Goal: Complete application form: Complete application form

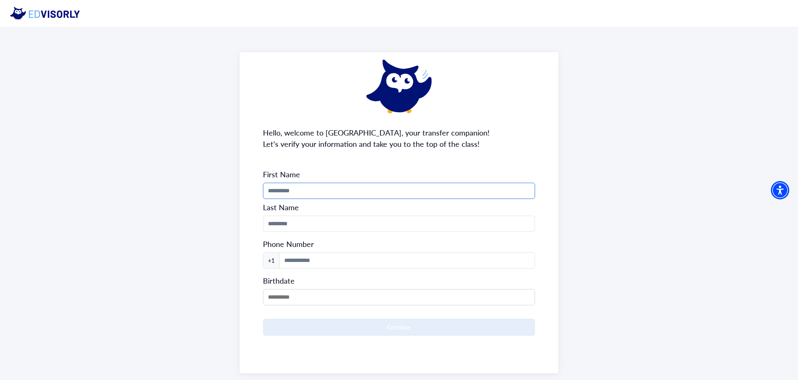
click at [393, 193] on input "Phone Number" at bounding box center [399, 191] width 273 height 16
type input "********"
click at [309, 224] on input "Phone Number" at bounding box center [399, 224] width 273 height 16
type input "**********"
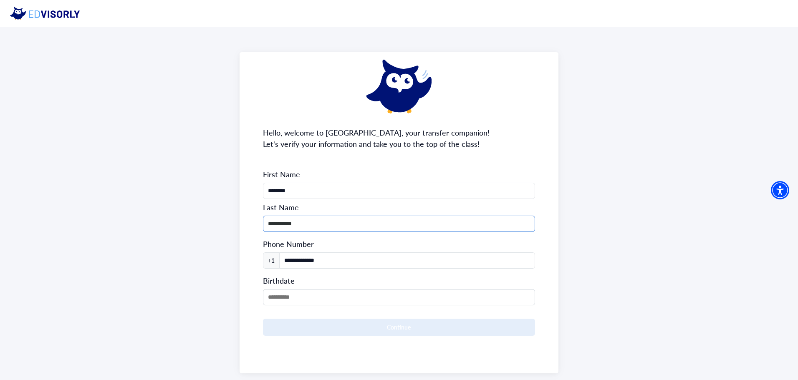
drag, startPoint x: 270, startPoint y: 225, endPoint x: 257, endPoint y: 226, distance: 13.4
click at [257, 226] on div "**********" at bounding box center [399, 213] width 319 height 322
type input "**********"
click at [305, 258] on input "**********" at bounding box center [407, 261] width 256 height 16
drag, startPoint x: 337, startPoint y: 258, endPoint x: 258, endPoint y: 258, distance: 79.8
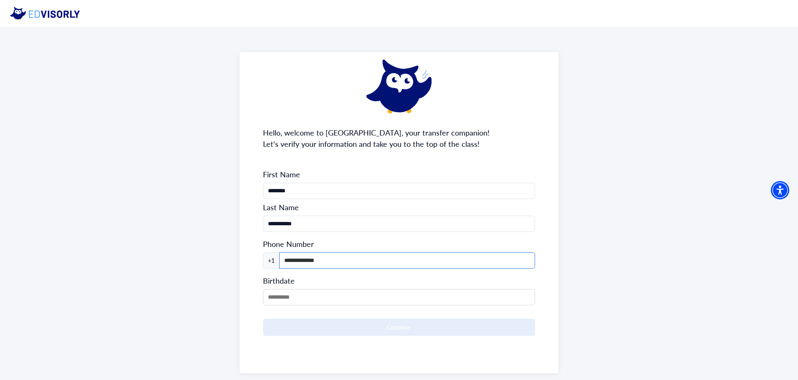
click at [258, 258] on div "**********" at bounding box center [399, 213] width 319 height 322
type input "**********"
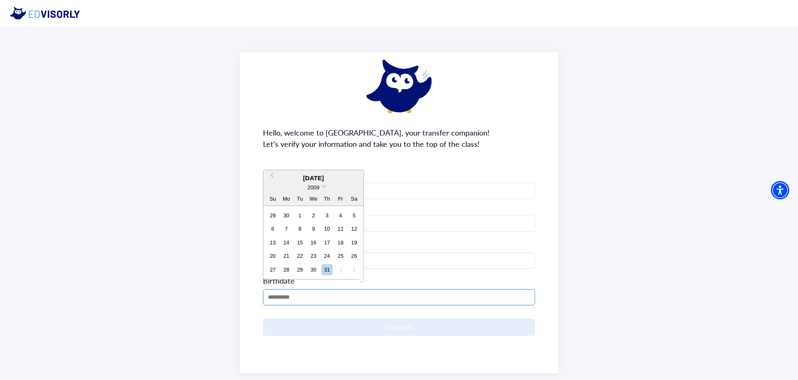
click at [308, 301] on input "MM/DD/YYYY" at bounding box center [399, 297] width 273 height 16
click at [323, 188] on div "2009" at bounding box center [314, 187] width 100 height 9
click at [321, 188] on div "2009" at bounding box center [314, 187] width 100 height 9
click at [322, 187] on div "2009" at bounding box center [314, 187] width 100 height 9
click at [323, 187] on span at bounding box center [324, 185] width 5 height 5
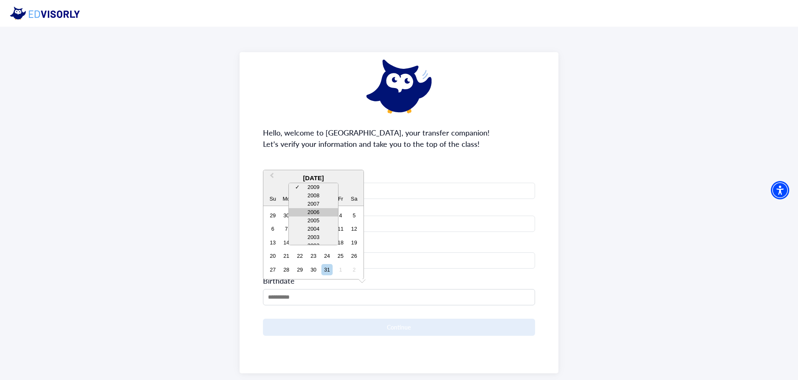
click at [322, 210] on div "2006" at bounding box center [313, 212] width 49 height 8
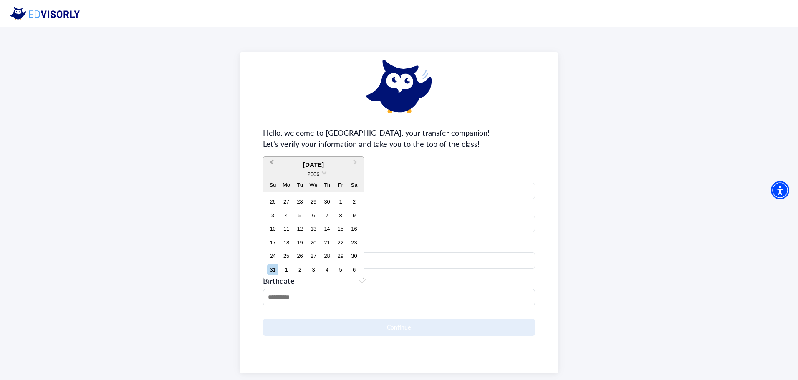
click at [272, 162] on span "Previous Month" at bounding box center [272, 164] width 0 height 13
click at [272, 174] on span "Previous Month" at bounding box center [272, 177] width 0 height 13
click at [289, 270] on div "25" at bounding box center [286, 269] width 11 height 11
type input "**********"
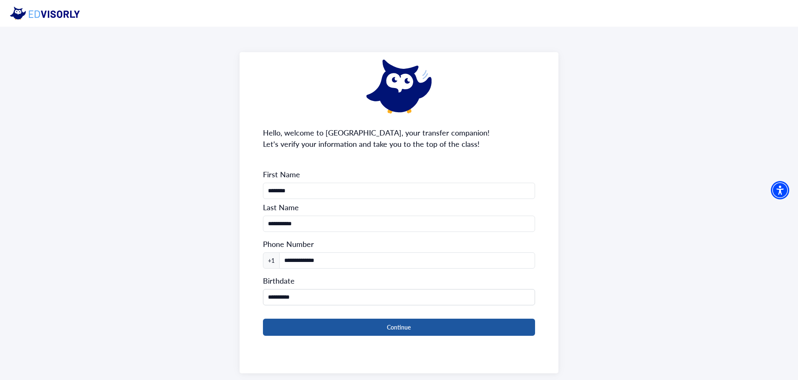
click at [367, 328] on button "Continue" at bounding box center [399, 327] width 273 height 17
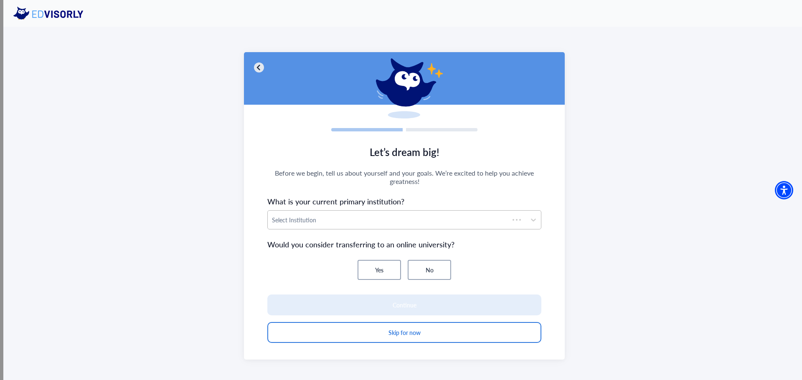
click at [329, 226] on div "Select Institution" at bounding box center [388, 220] width 241 height 18
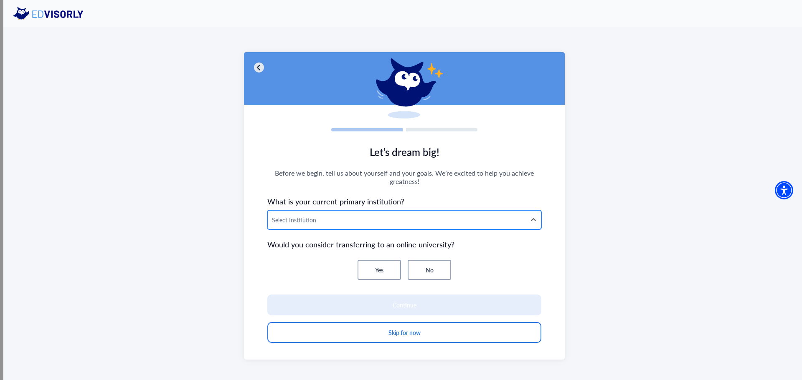
click at [332, 216] on div at bounding box center [397, 220] width 250 height 10
click at [327, 218] on div at bounding box center [397, 220] width 250 height 10
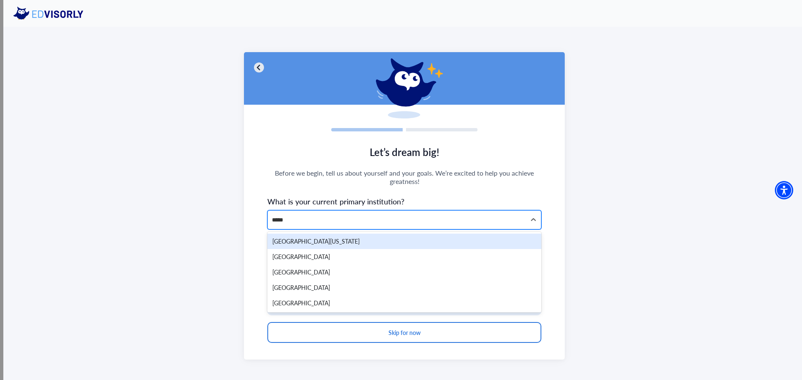
type input "******"
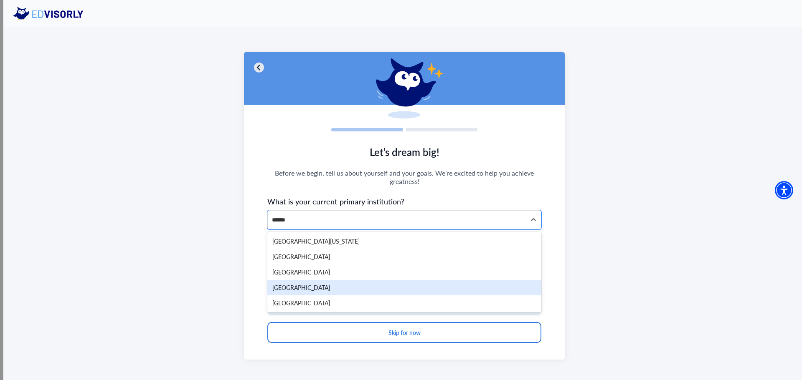
click at [357, 285] on div "Middlesex County College" at bounding box center [404, 287] width 274 height 15
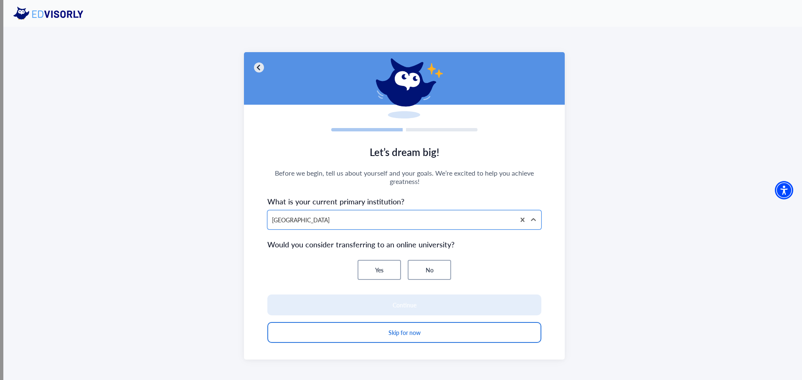
click at [427, 270] on button "No" at bounding box center [429, 270] width 43 height 20
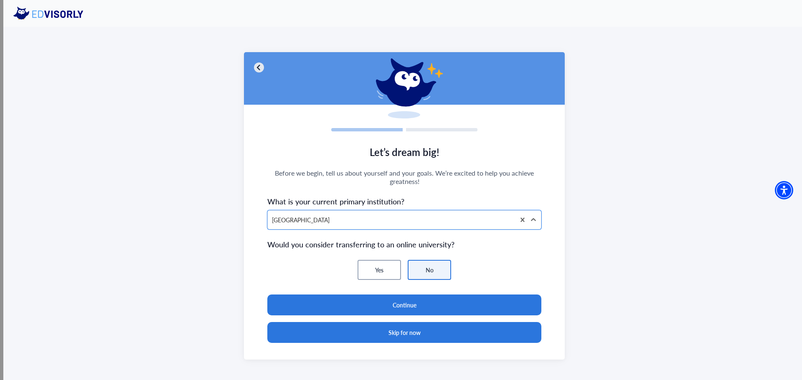
click at [426, 335] on button "Skip for now" at bounding box center [404, 332] width 274 height 21
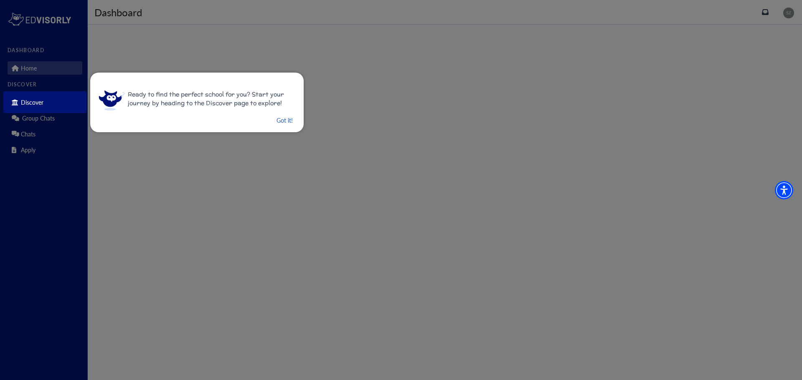
click at [280, 120] on button "Got it!" at bounding box center [285, 120] width 18 height 10
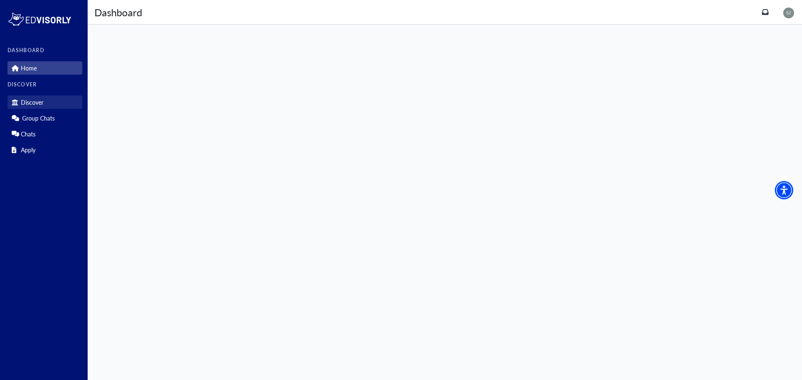
click at [62, 102] on link "Discover" at bounding box center [45, 102] width 75 height 13
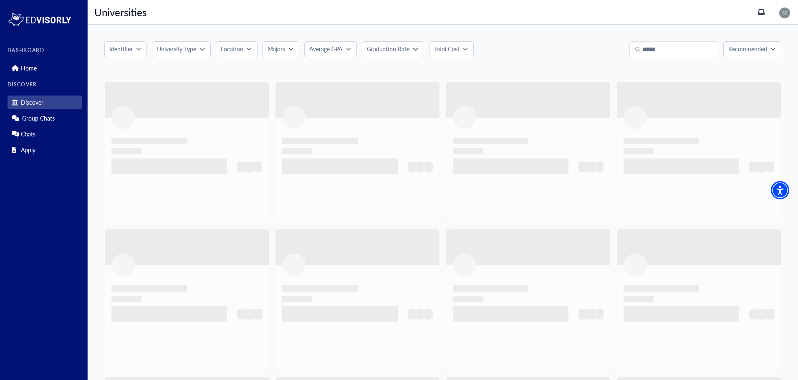
click at [133, 53] on div "Identifier" at bounding box center [122, 49] width 27 height 9
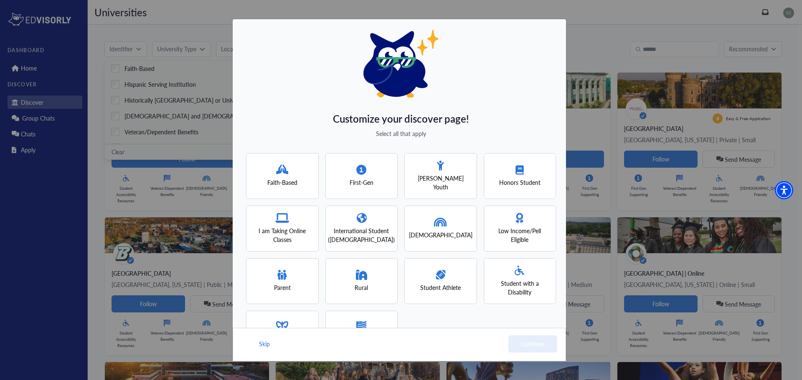
click at [525, 231] on span "Low Income/Pell Eligible" at bounding box center [520, 236] width 58 height 18
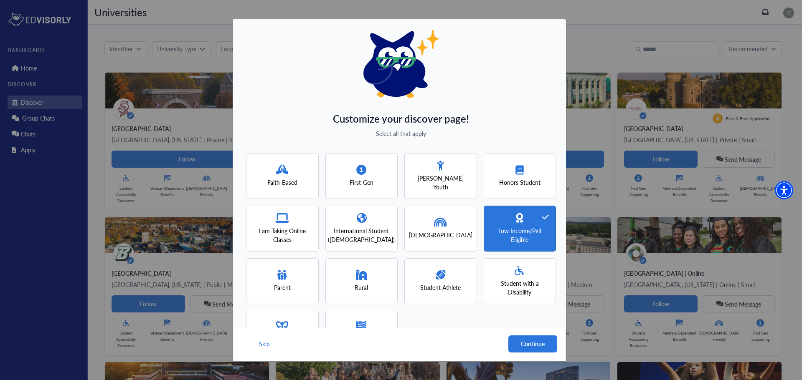
click at [530, 227] on span "Low Income/Pell Eligible" at bounding box center [520, 236] width 58 height 18
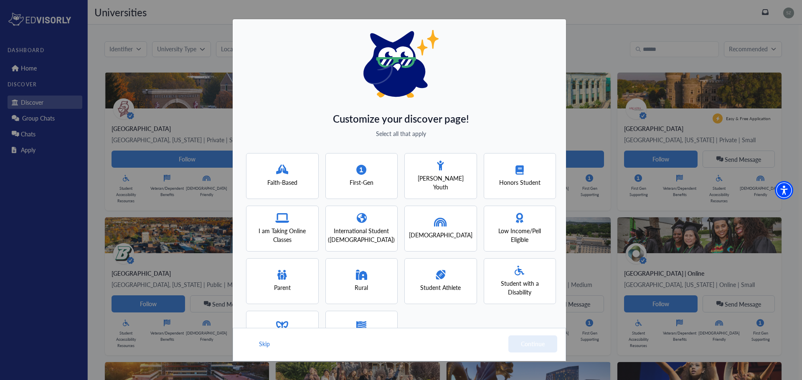
click at [522, 220] on div "Low Income/Pell Eligible" at bounding box center [520, 228] width 58 height 31
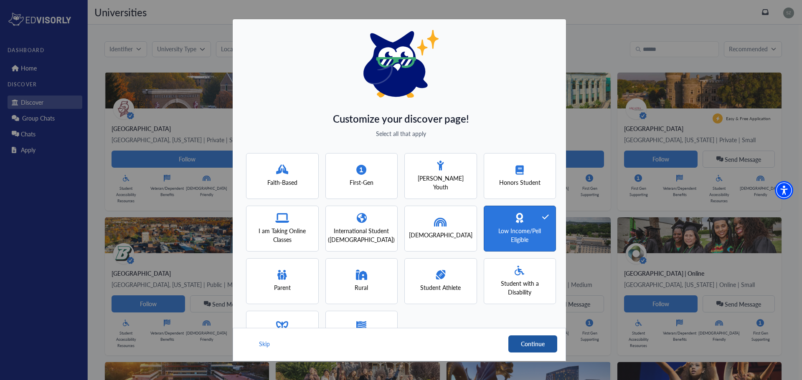
click at [535, 344] on button "Continue" at bounding box center [532, 344] width 49 height 17
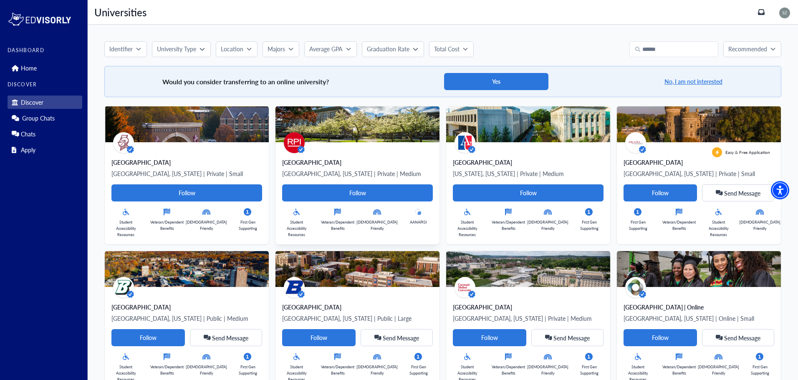
click at [337, 143] on div "Rensselaer Polytechnic Institute Troy, New York | Private | Medium Follow Stude…" at bounding box center [358, 193] width 164 height 102
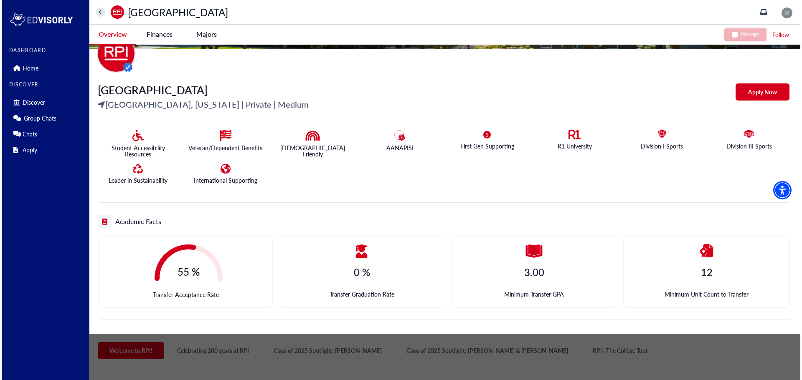
scroll to position [84, 0]
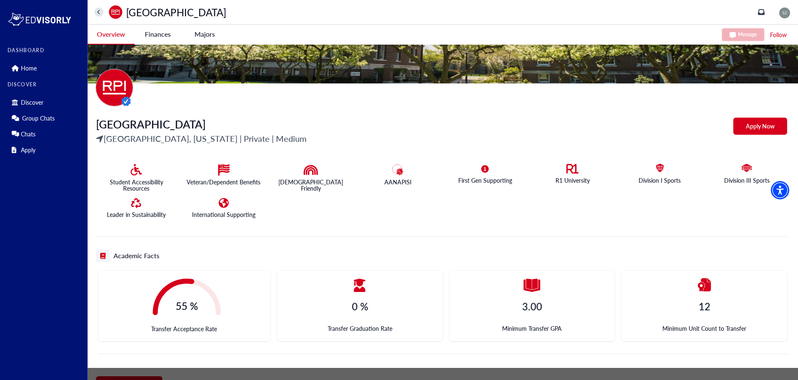
click at [790, 15] on img at bounding box center [785, 13] width 11 height 11
click at [787, 28] on link "Profile" at bounding box center [772, 29] width 40 height 15
click at [201, 35] on -tag "Majors" at bounding box center [204, 34] width 47 height 19
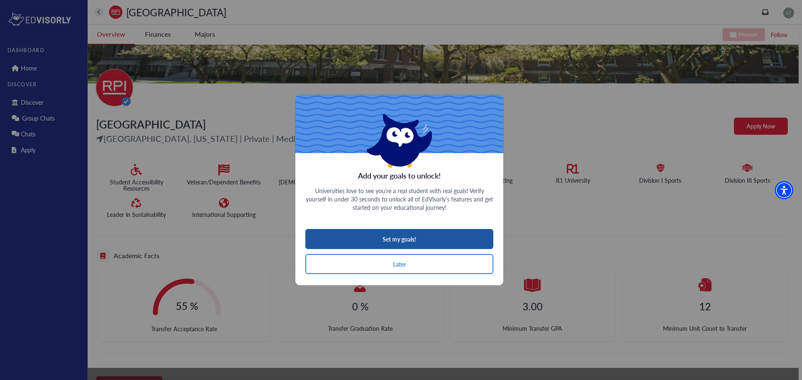
click at [428, 244] on button "Set my goals!" at bounding box center [399, 239] width 188 height 20
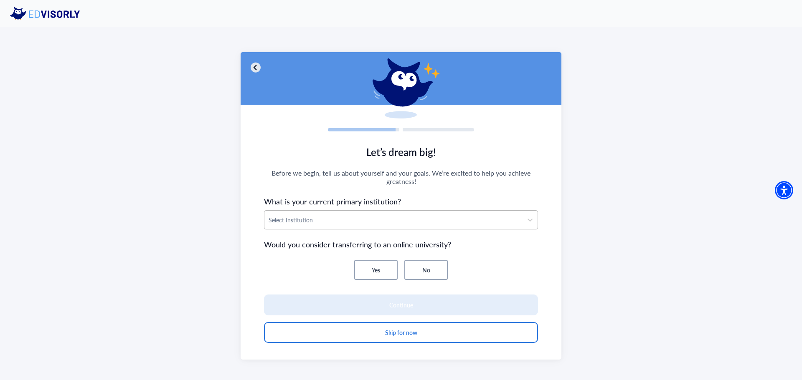
click at [373, 217] on div at bounding box center [394, 220] width 250 height 10
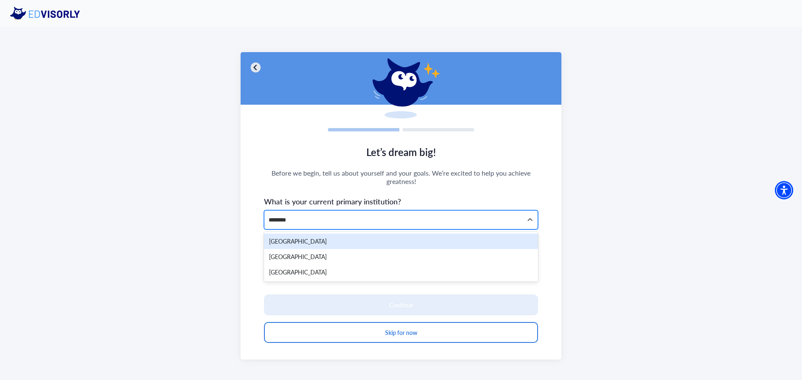
type input "*********"
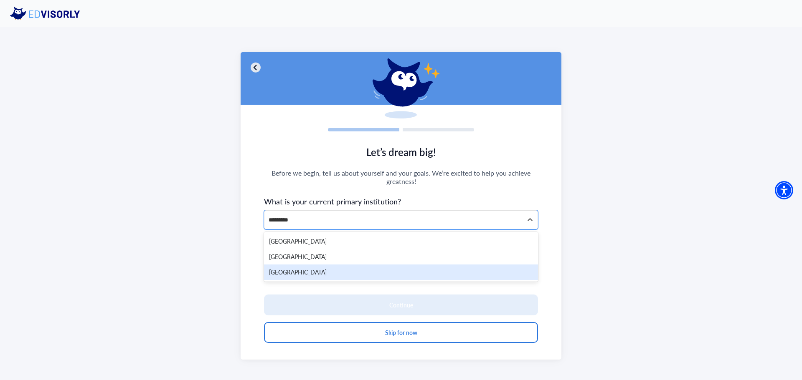
click at [342, 277] on div "Middlesex County College" at bounding box center [401, 272] width 274 height 15
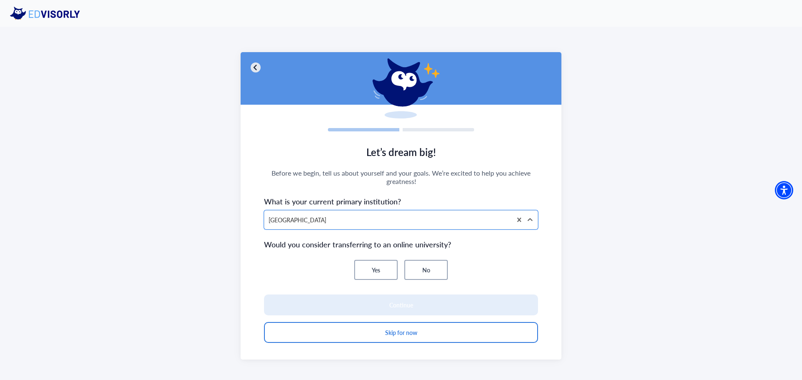
click at [425, 266] on button "No" at bounding box center [425, 270] width 43 height 20
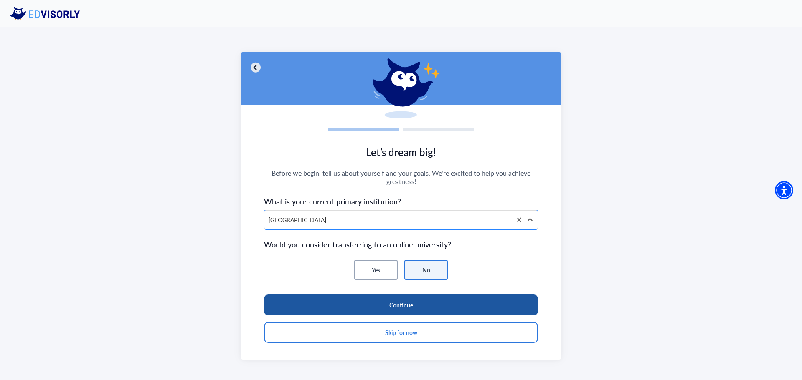
click at [416, 310] on button "Continue" at bounding box center [401, 305] width 274 height 21
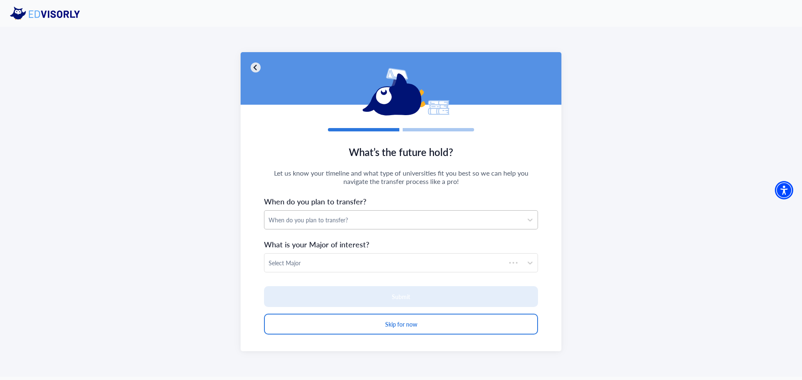
click at [371, 213] on div "When do you plan to transfer?" at bounding box center [393, 220] width 258 height 18
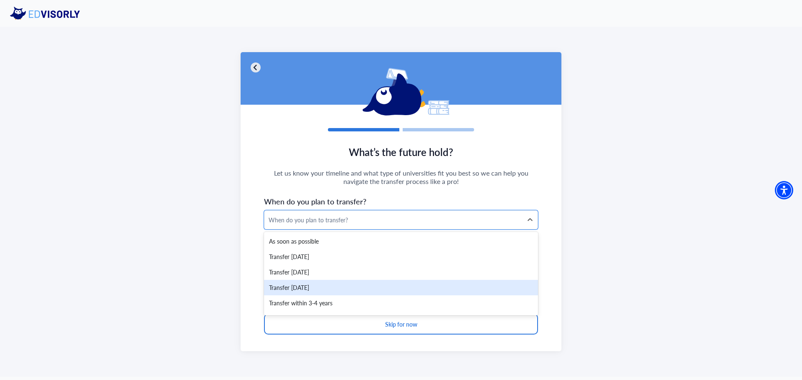
click at [329, 286] on div "Transfer within 2 years" at bounding box center [401, 287] width 274 height 15
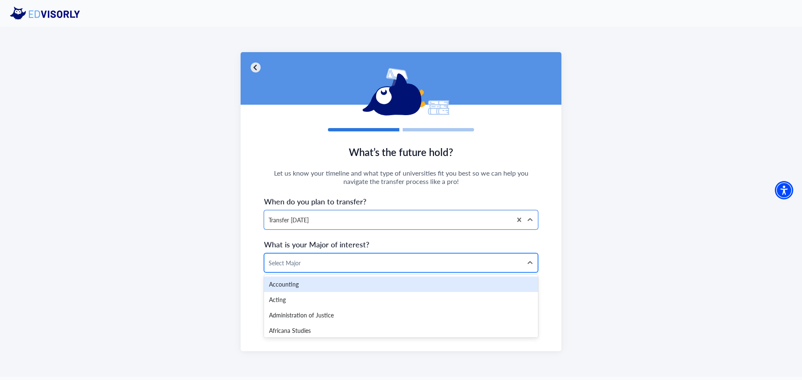
click at [333, 264] on div at bounding box center [394, 263] width 250 height 10
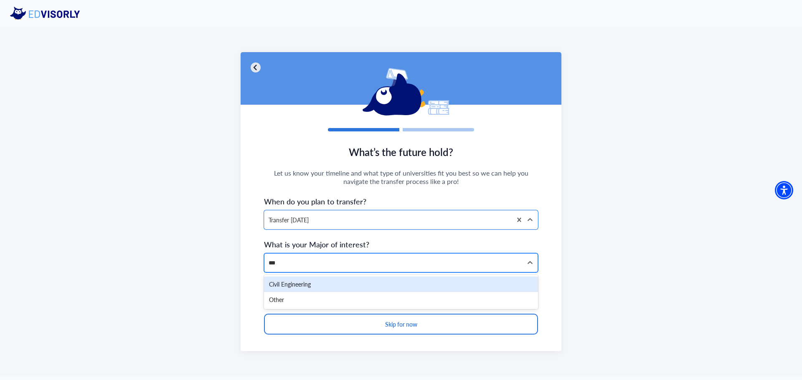
type input "****"
click at [309, 285] on div "Civil Engineering" at bounding box center [401, 284] width 274 height 15
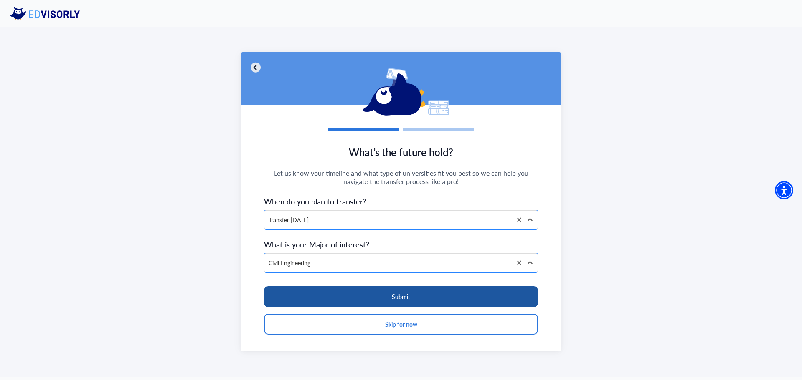
click at [435, 296] on button "Submit" at bounding box center [401, 296] width 274 height 21
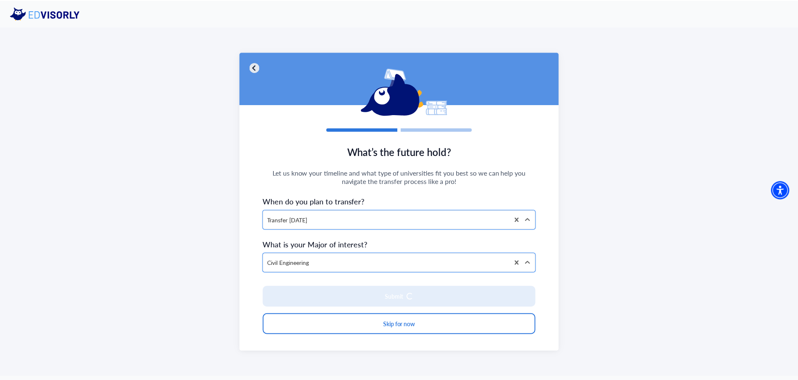
scroll to position [0, 0]
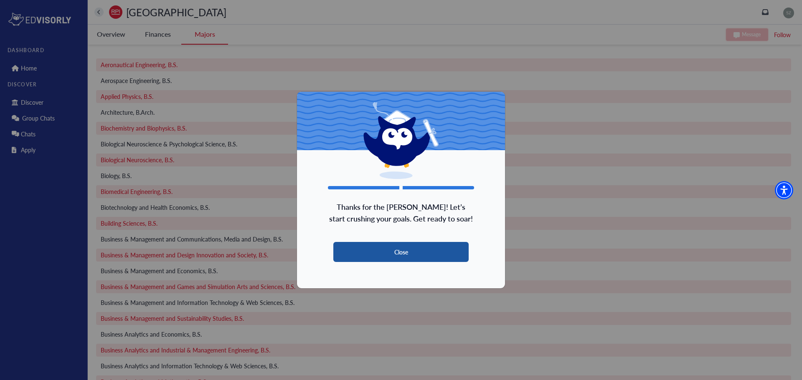
click at [398, 255] on button "Close" at bounding box center [400, 252] width 135 height 20
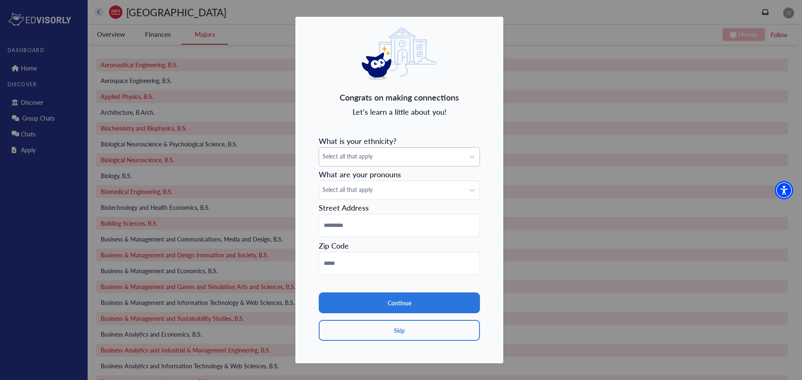
click at [373, 153] on span "Select all that apply" at bounding box center [391, 156] width 139 height 9
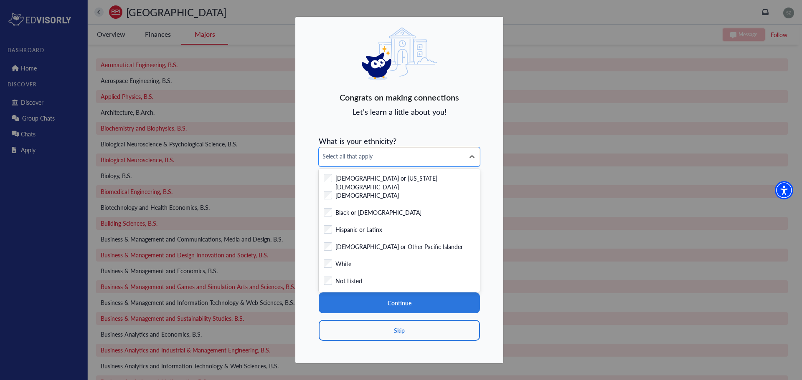
click at [459, 123] on div "Congrats on making connections Let's learn a little about you! What is your eth…" at bounding box center [399, 190] width 209 height 348
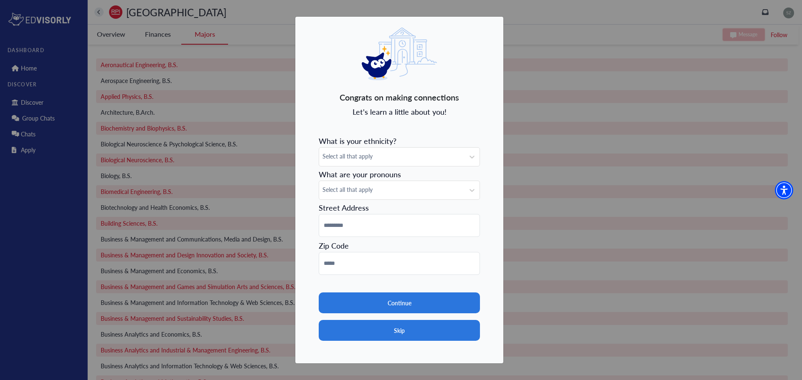
click at [393, 334] on button "Skip" at bounding box center [399, 330] width 161 height 21
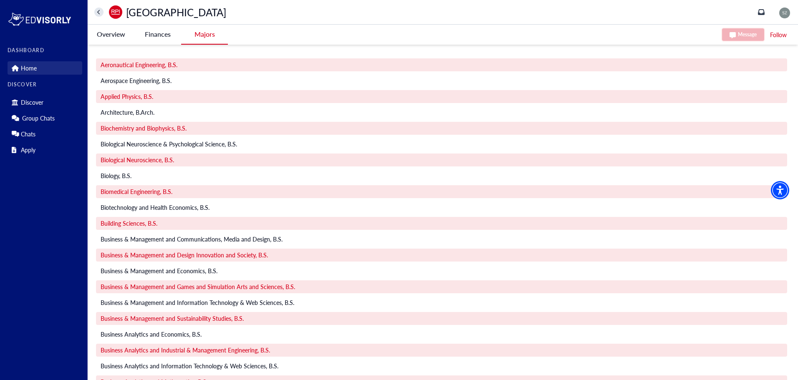
click at [35, 66] on p "Home" at bounding box center [29, 68] width 16 height 7
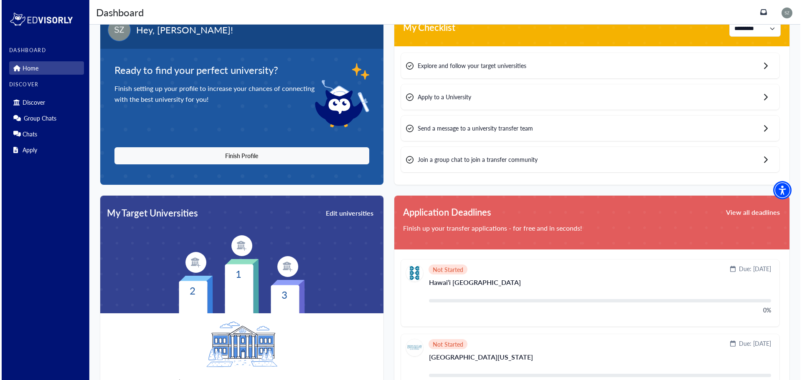
scroll to position [125, 0]
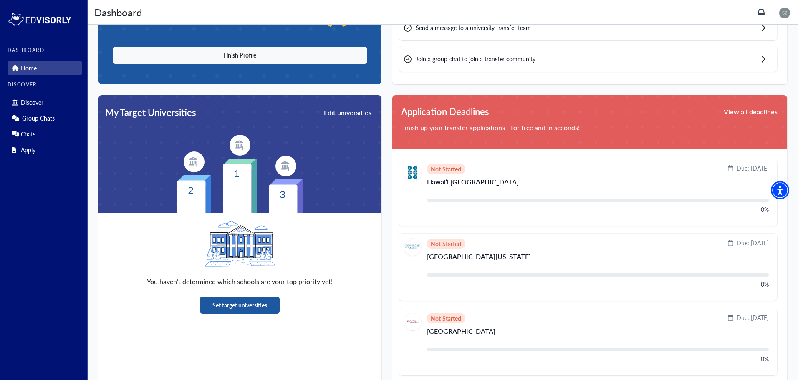
click at [264, 307] on button "Set target universities" at bounding box center [240, 305] width 80 height 17
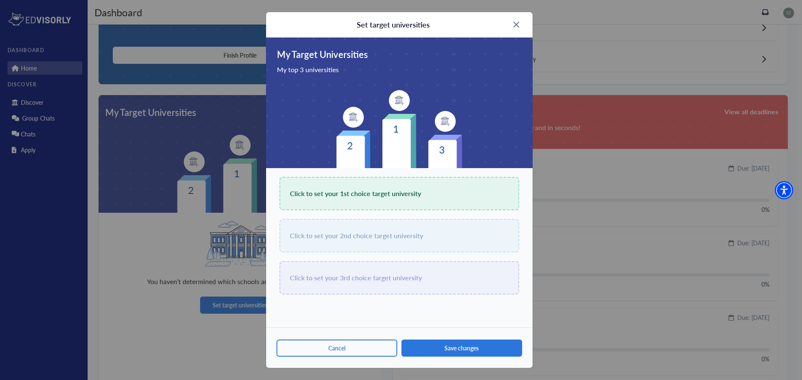
click at [366, 198] on span "Click to set your 1st choice target university" at bounding box center [355, 194] width 131 height 12
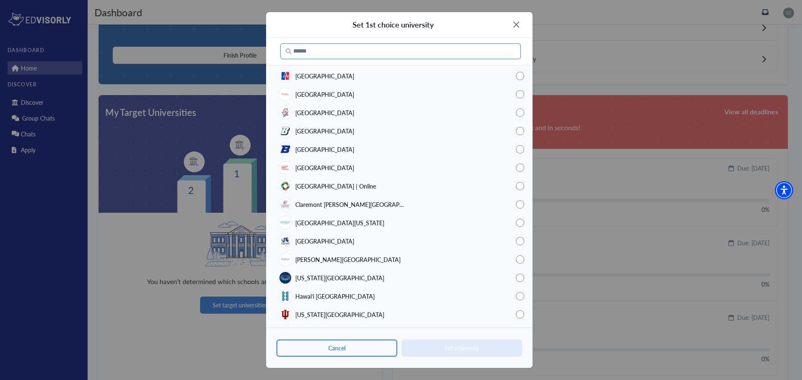
click at [357, 55] on input "text" at bounding box center [400, 51] width 241 height 16
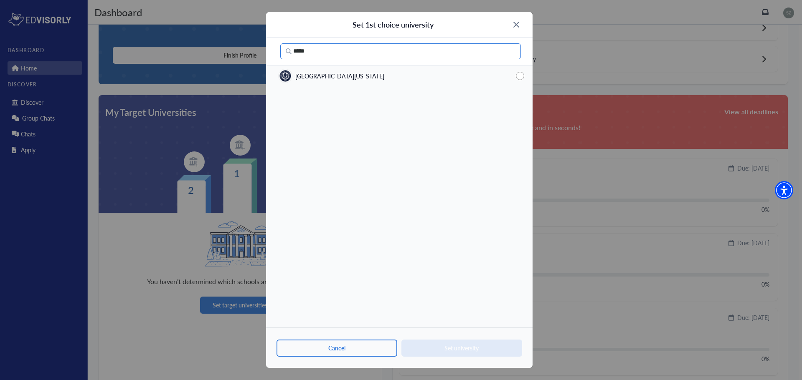
type input "*****"
click at [352, 74] on span "University of Connecticut" at bounding box center [339, 76] width 89 height 9
click at [464, 345] on button "Set university" at bounding box center [461, 348] width 121 height 17
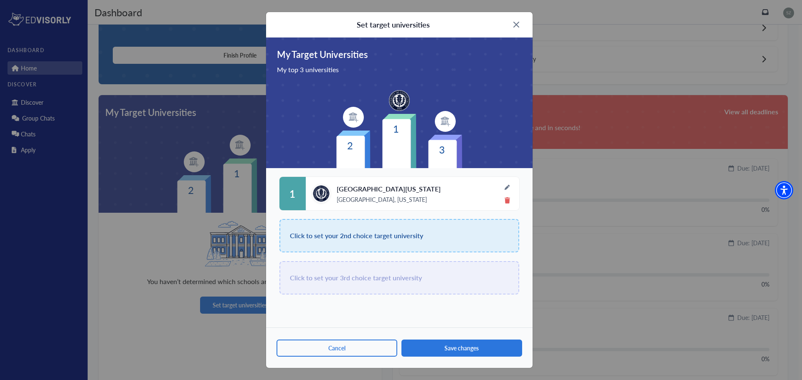
click at [380, 247] on div "Click to set your 2nd choice target university" at bounding box center [399, 235] width 240 height 33
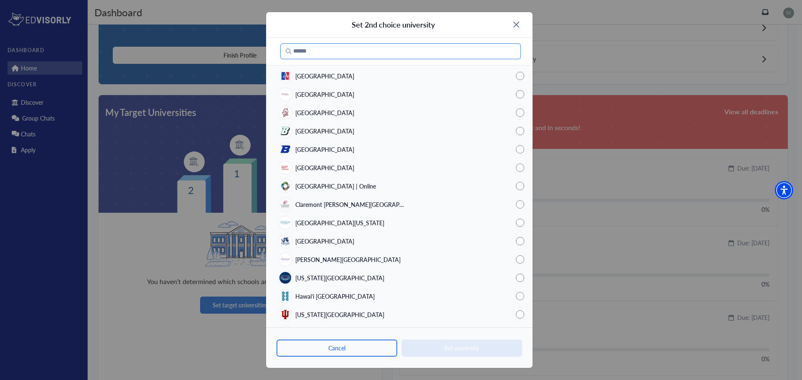
click at [306, 53] on input "text" at bounding box center [400, 51] width 241 height 16
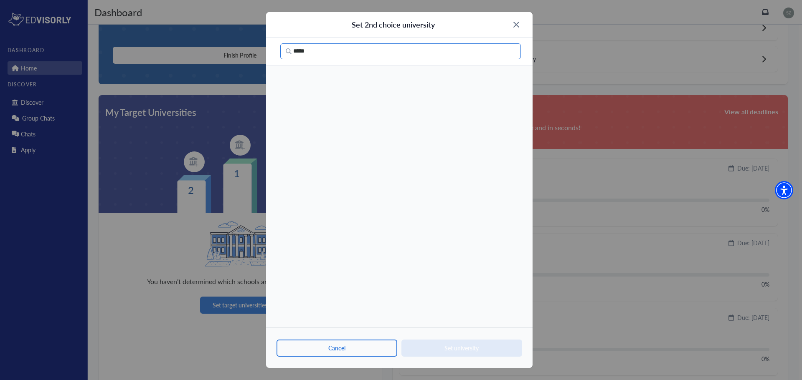
type input "****"
drag, startPoint x: 324, startPoint y: 55, endPoint x: 267, endPoint y: 59, distance: 56.9
click at [269, 59] on div "****" at bounding box center [399, 52] width 266 height 28
click at [220, 95] on div "Set 2nd choice university Cancel Set university" at bounding box center [401, 190] width 802 height 380
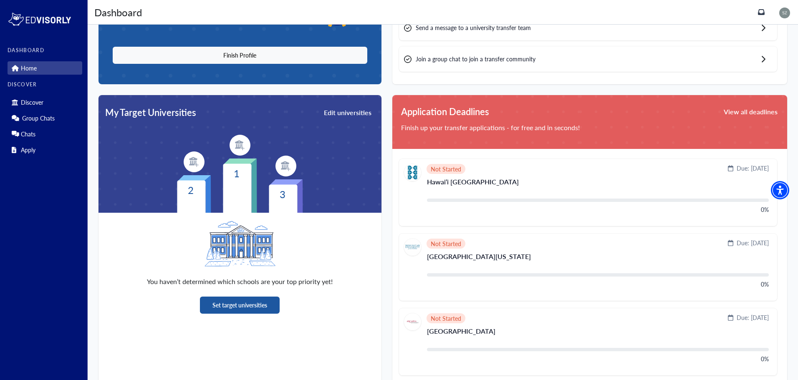
click at [250, 306] on button "Set target universities" at bounding box center [240, 305] width 80 height 17
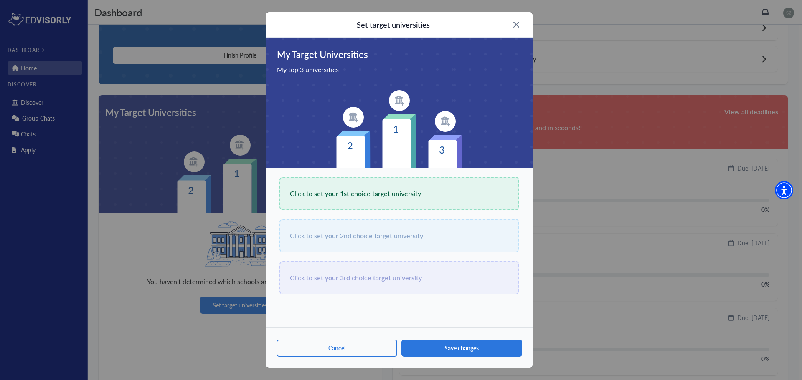
click at [372, 194] on span "Click to set your 1st choice target university" at bounding box center [355, 194] width 131 height 12
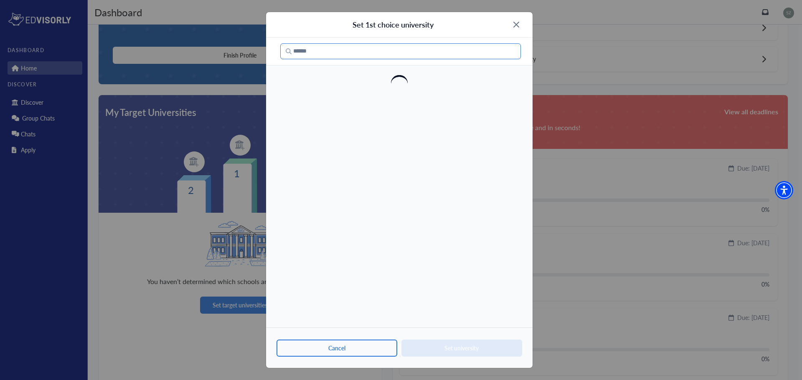
click at [338, 56] on input "text" at bounding box center [400, 51] width 241 height 16
type input "*"
click at [516, 24] on img at bounding box center [516, 25] width 6 height 6
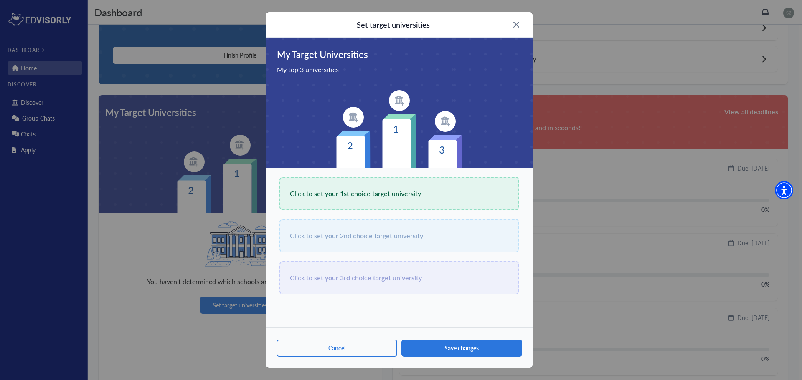
click at [360, 198] on span "Click to set your 1st choice target university" at bounding box center [355, 194] width 131 height 12
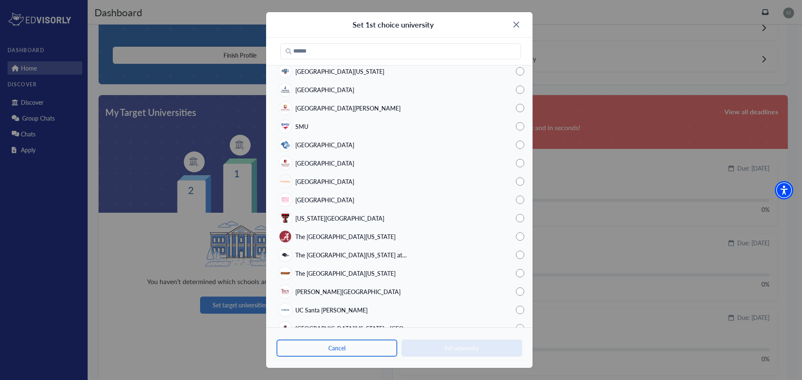
scroll to position [501, 0]
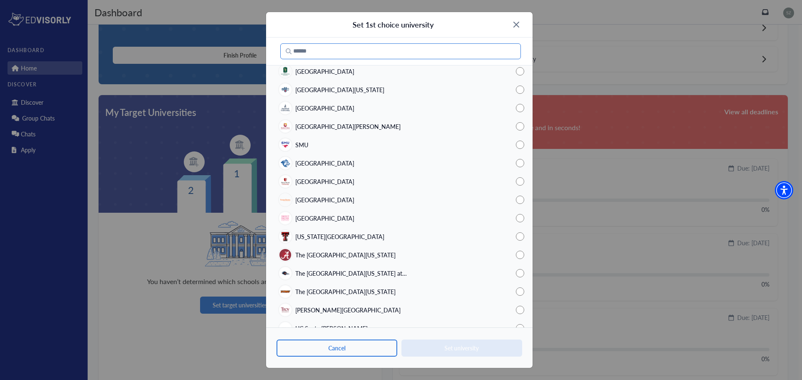
click at [329, 51] on input "text" at bounding box center [400, 51] width 241 height 16
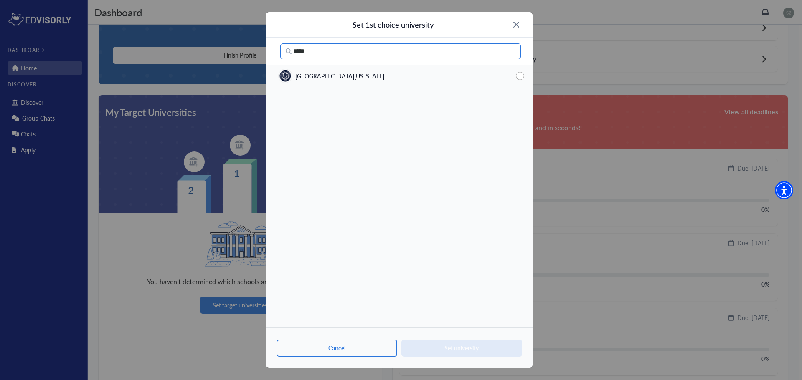
type input "*****"
click at [334, 81] on div "University of Connecticut" at bounding box center [332, 75] width 106 height 13
click at [459, 344] on button "Set university" at bounding box center [461, 348] width 121 height 17
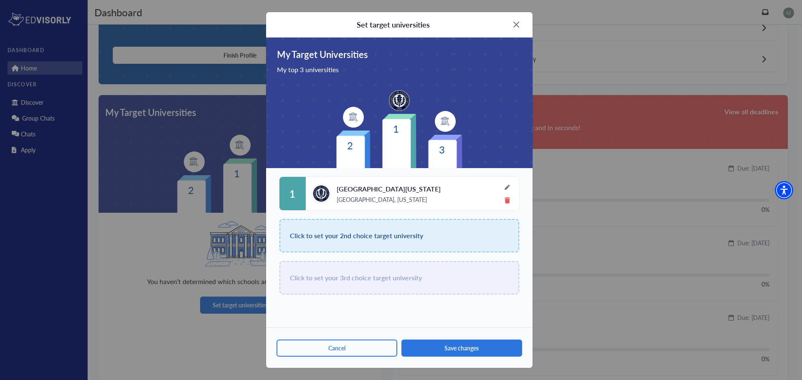
click at [373, 234] on span "Click to set your 2nd choice target university" at bounding box center [356, 236] width 133 height 12
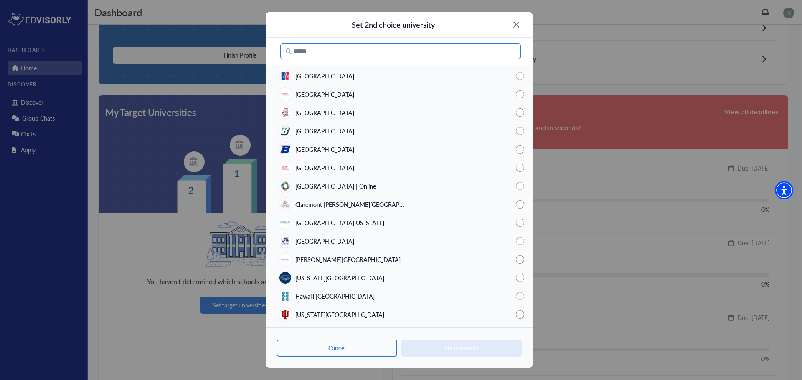
click at [331, 56] on input "text" at bounding box center [400, 51] width 241 height 16
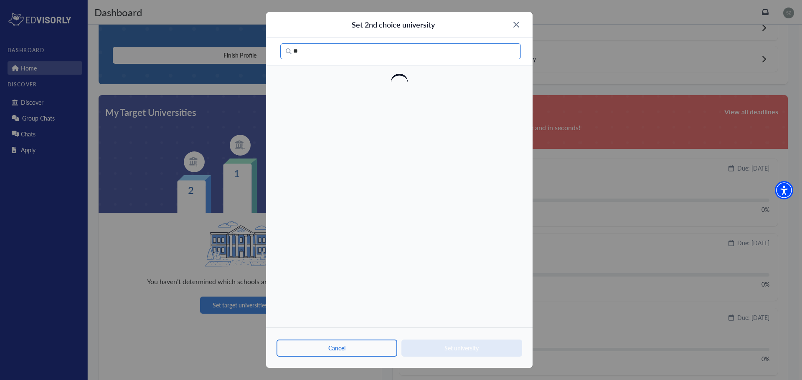
type input "*"
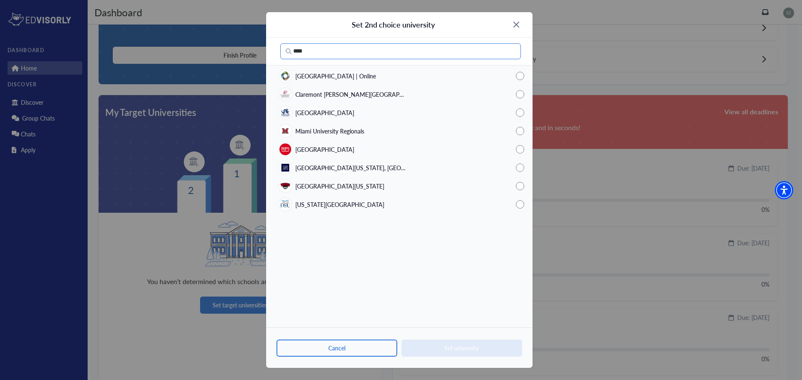
type input "****"
click at [331, 150] on span "Rensselaer Polytechnic Institute" at bounding box center [324, 149] width 59 height 9
drag, startPoint x: 437, startPoint y: 342, endPoint x: 421, endPoint y: 326, distance: 22.4
click at [437, 342] on button "Set university" at bounding box center [461, 348] width 121 height 17
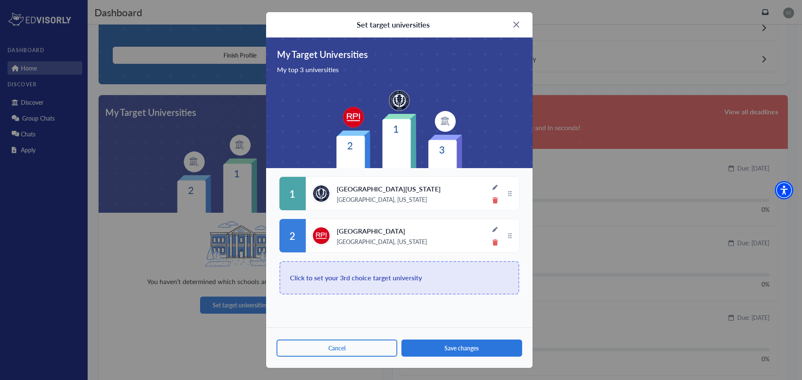
click at [367, 279] on span "Click to set your 3rd choice target university" at bounding box center [356, 278] width 132 height 12
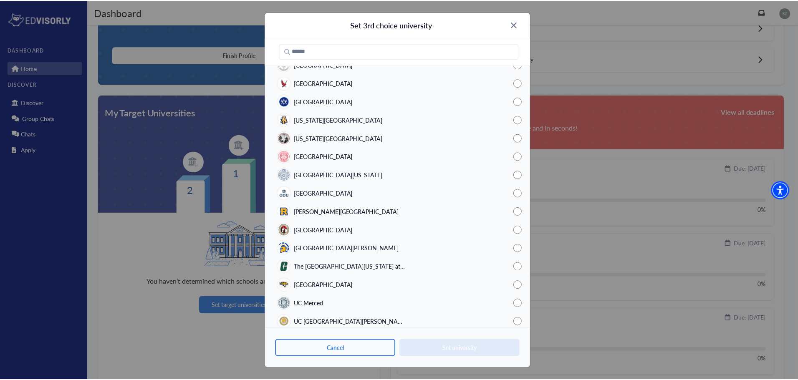
scroll to position [1336, 0]
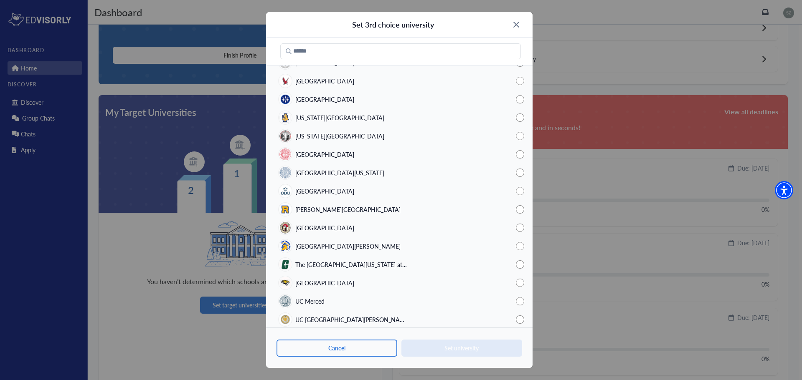
click at [341, 154] on span "Northeastern University" at bounding box center [324, 154] width 59 height 9
click at [446, 345] on button "Set university" at bounding box center [461, 348] width 121 height 17
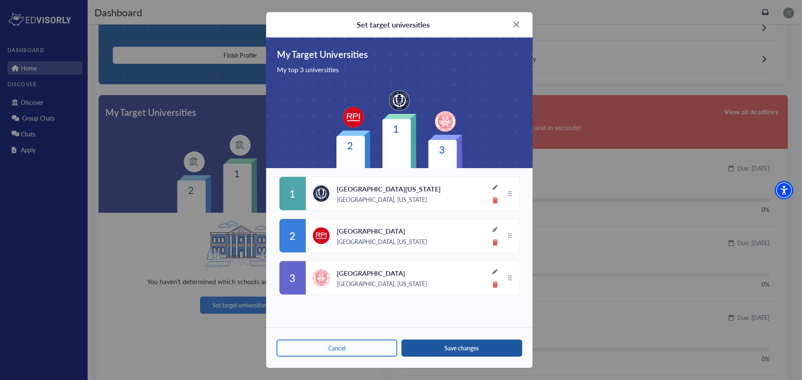
click at [433, 341] on button "Save changes" at bounding box center [461, 348] width 121 height 17
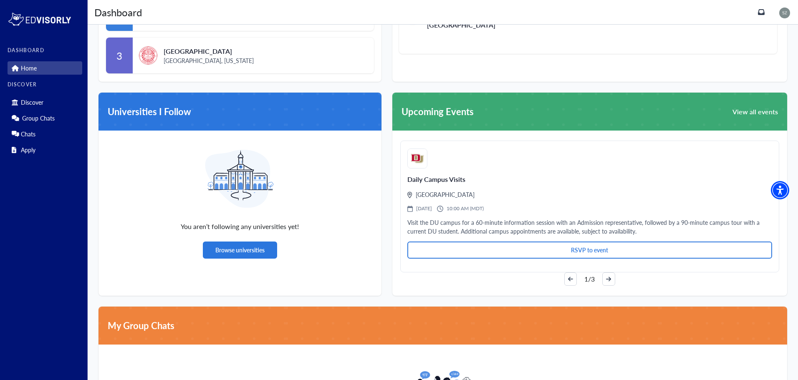
scroll to position [418, 0]
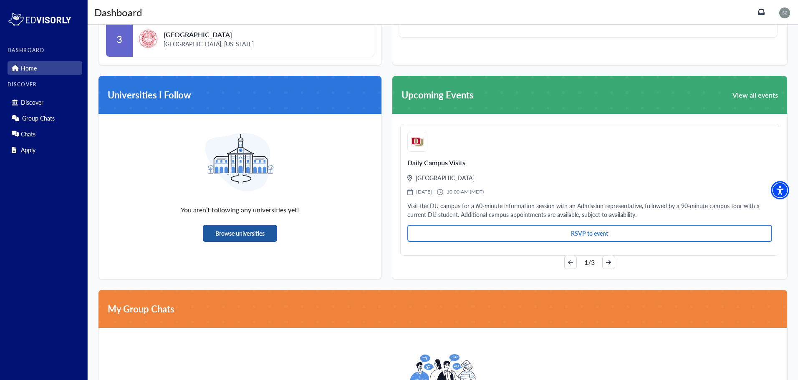
click at [236, 230] on button "Browse universities" at bounding box center [240, 233] width 74 height 17
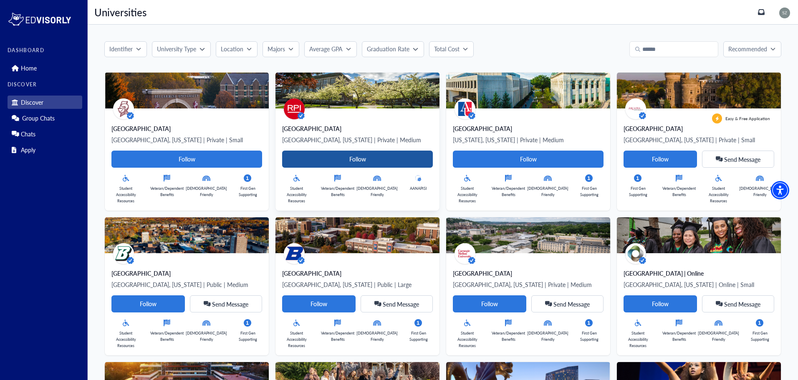
click at [339, 156] on Card-tag "Follow" at bounding box center [357, 159] width 151 height 17
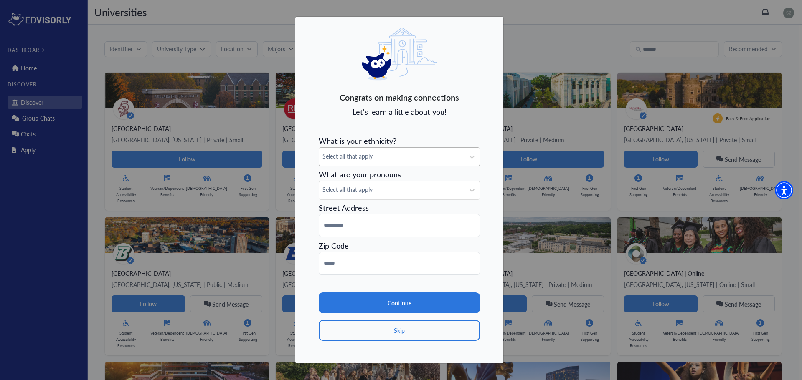
click at [375, 160] on span "Select all that apply" at bounding box center [391, 156] width 139 height 9
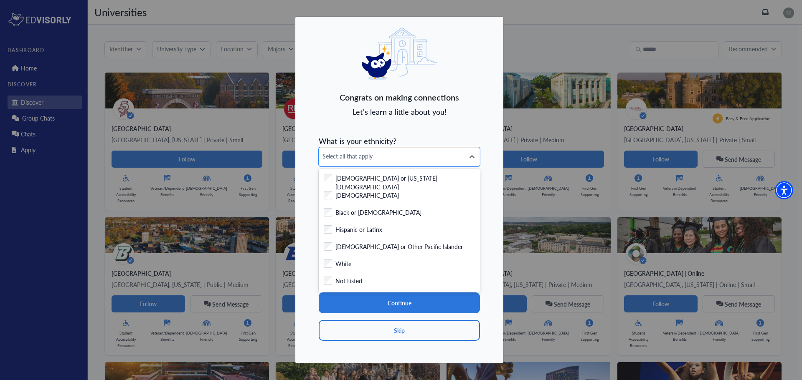
click at [459, 109] on div "Congrats on making connections Let's learn a little about you! What is your eth…" at bounding box center [399, 190] width 209 height 348
click at [376, 160] on span "Select all that apply" at bounding box center [391, 156] width 139 height 9
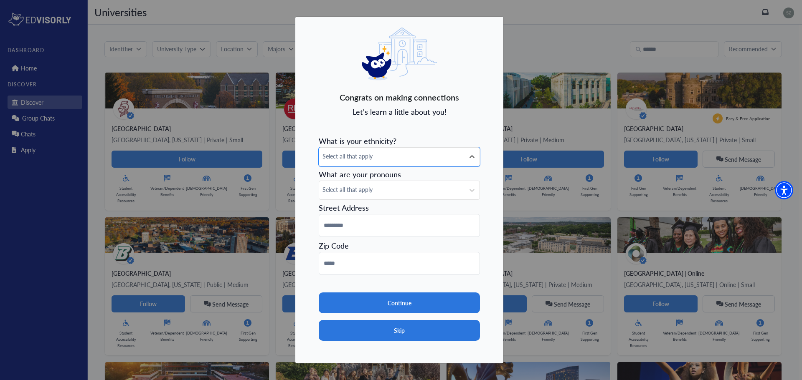
click at [403, 332] on button "Skip" at bounding box center [399, 330] width 161 height 21
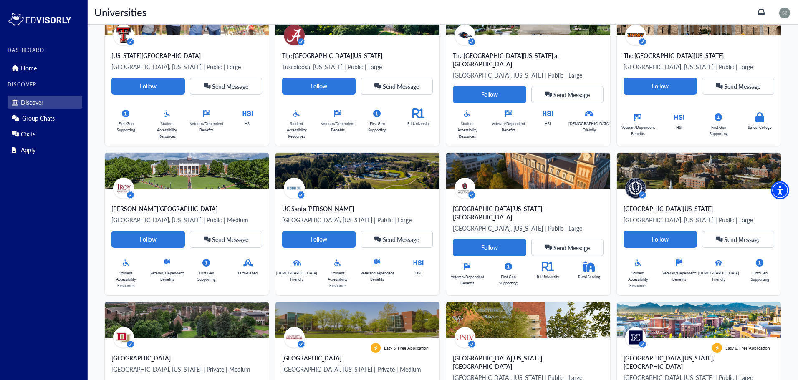
scroll to position [1378, 0]
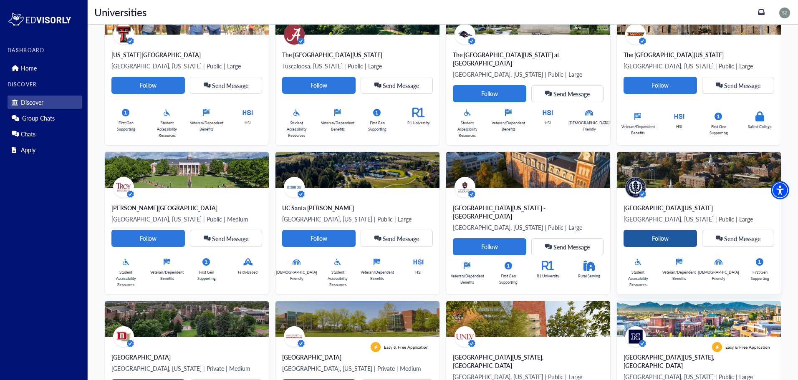
click at [652, 233] on Card-tag "Follow" at bounding box center [660, 238] width 73 height 17
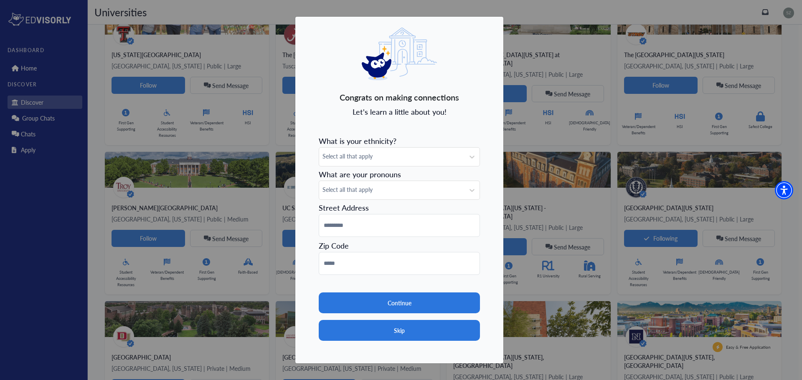
click at [387, 330] on button "Skip" at bounding box center [399, 330] width 161 height 21
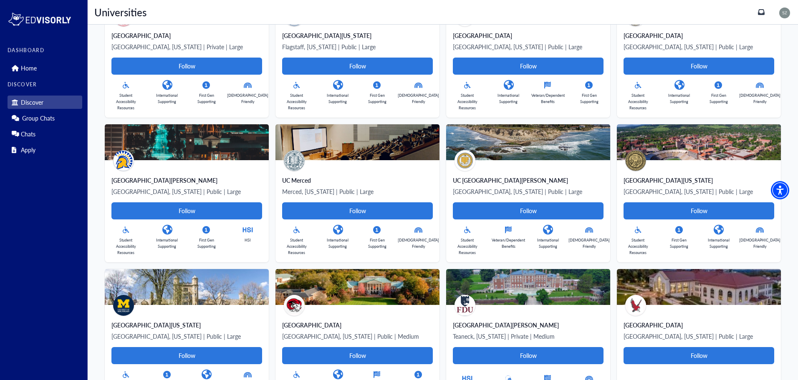
scroll to position [2457, 0]
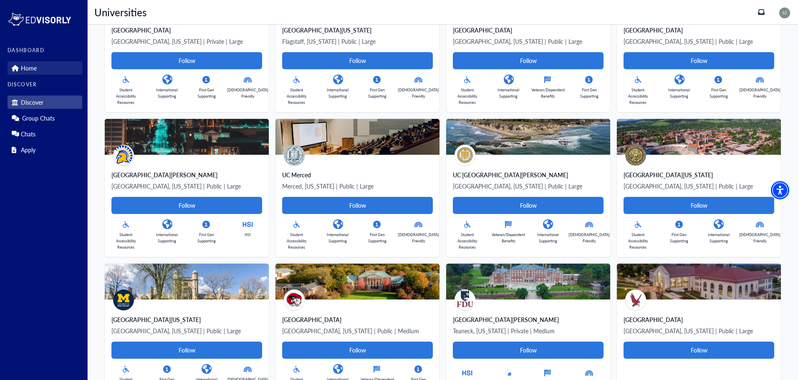
click at [26, 72] on p "Home" at bounding box center [29, 68] width 16 height 7
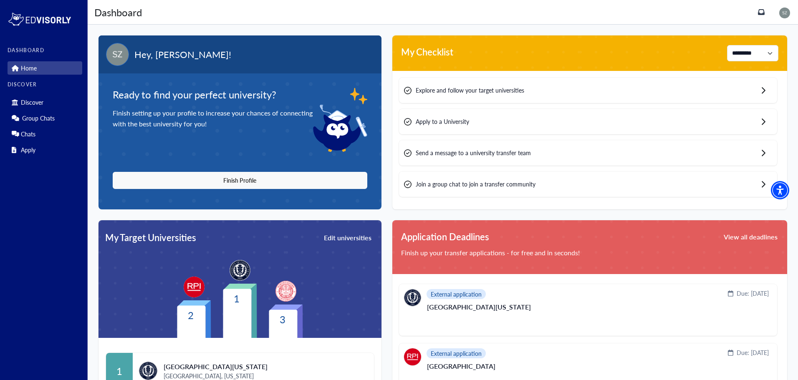
click at [482, 127] on div "Apply to a University" at bounding box center [588, 121] width 378 height 25
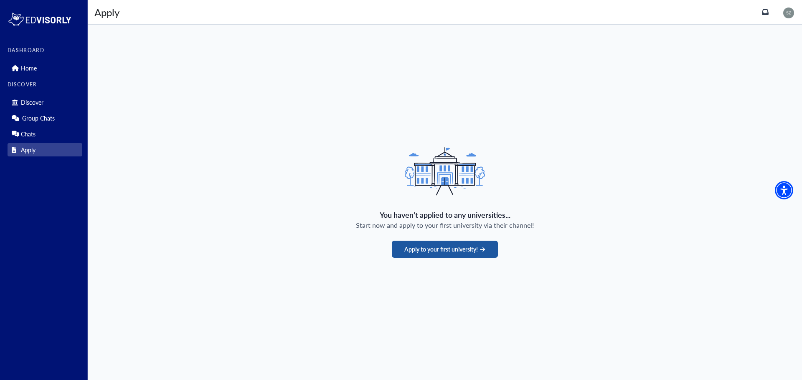
click at [424, 248] on button "Apply to your first university!" at bounding box center [445, 249] width 106 height 17
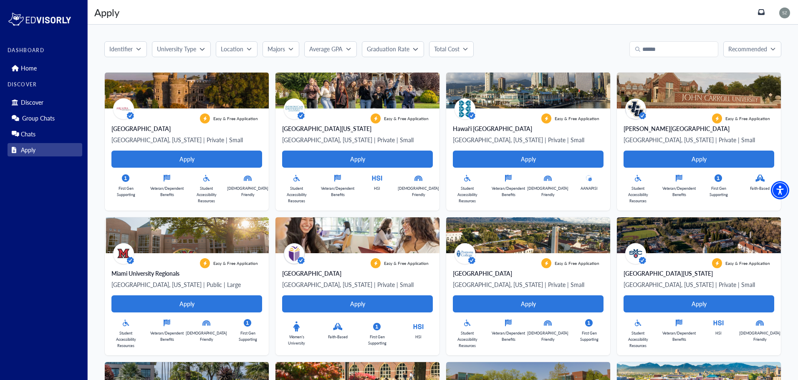
click at [284, 48] on p "Majors" at bounding box center [277, 49] width 18 height 9
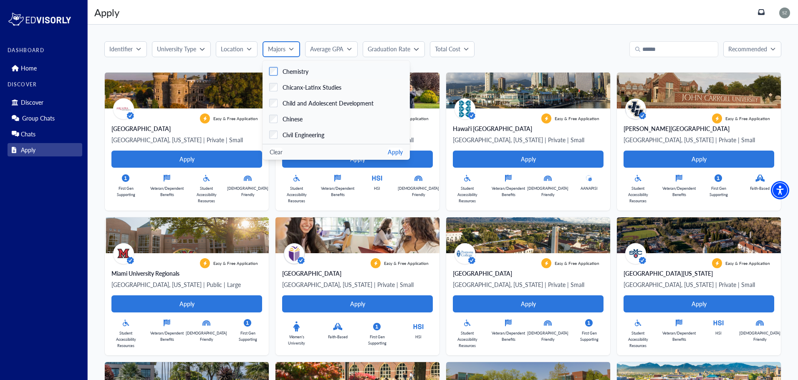
scroll to position [334, 0]
click at [307, 130] on span "Civil Engineering" at bounding box center [304, 131] width 42 height 9
click at [388, 154] on button "Apply" at bounding box center [395, 152] width 15 height 9
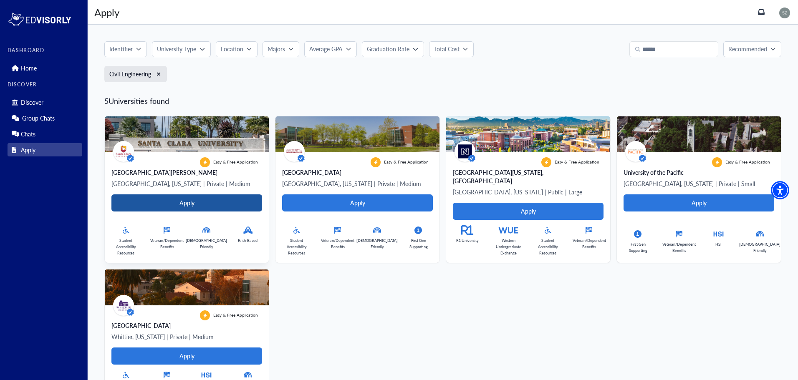
click at [205, 207] on button "Apply" at bounding box center [186, 203] width 151 height 17
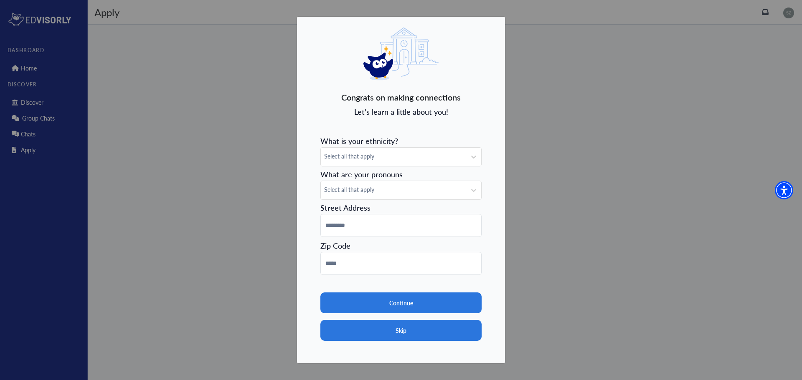
click at [398, 331] on button "Skip" at bounding box center [400, 330] width 161 height 21
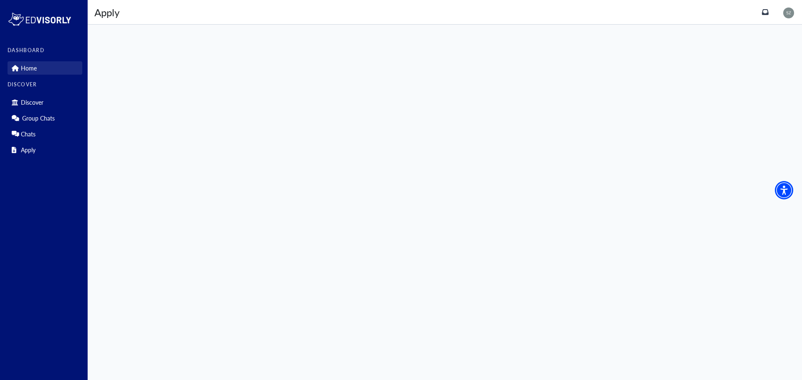
click at [47, 65] on link "Home" at bounding box center [45, 67] width 75 height 13
